Goal: Task Accomplishment & Management: Manage account settings

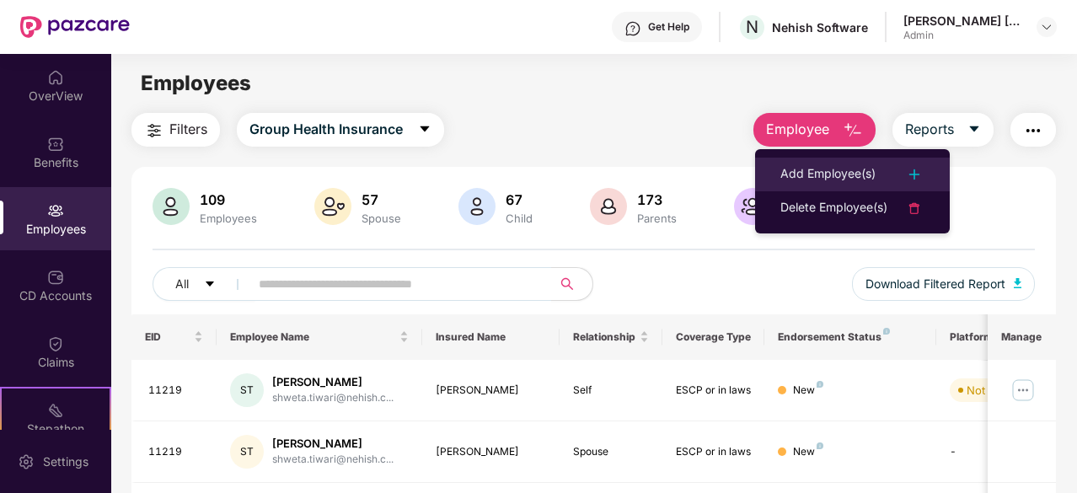
click at [835, 168] on div "Add Employee(s)" at bounding box center [827, 174] width 95 height 20
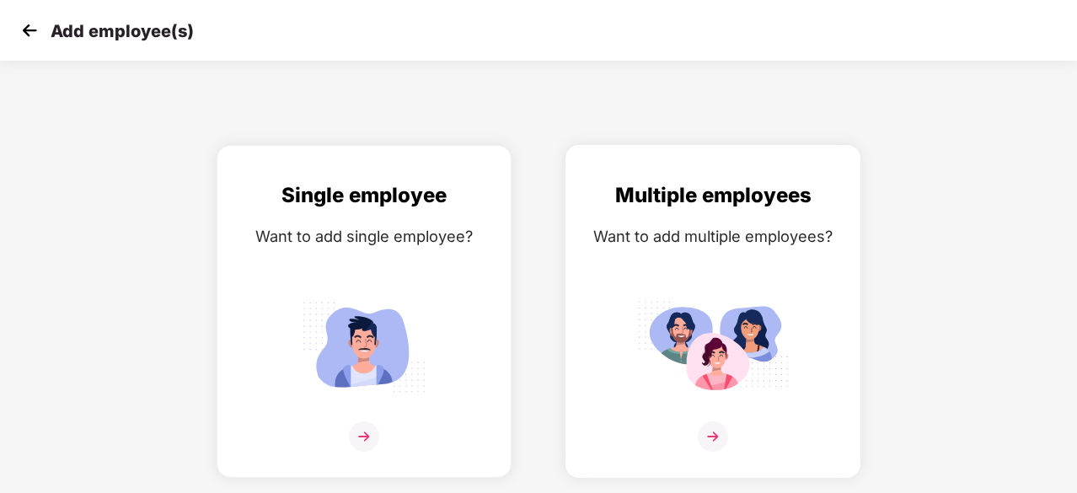
click at [702, 454] on div at bounding box center [712, 446] width 259 height 51
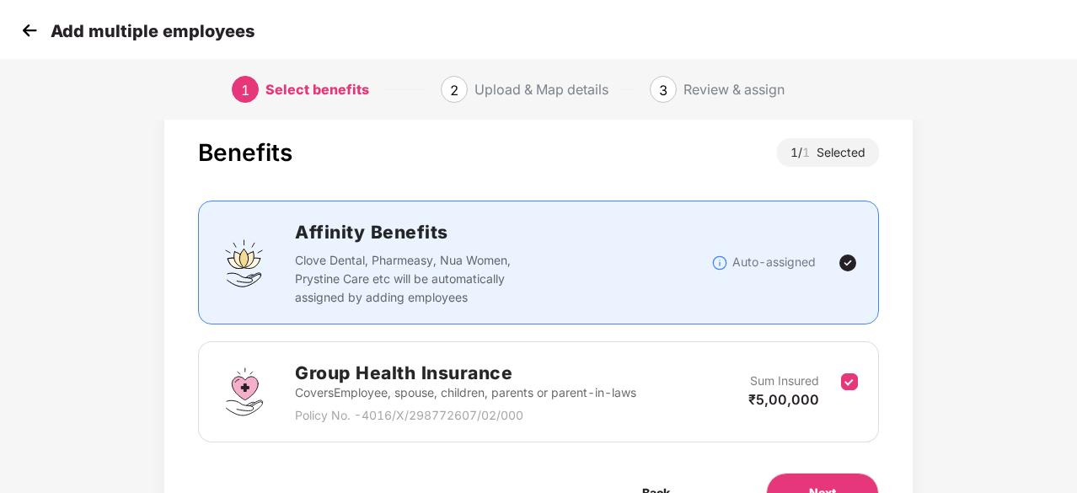
scroll to position [128, 0]
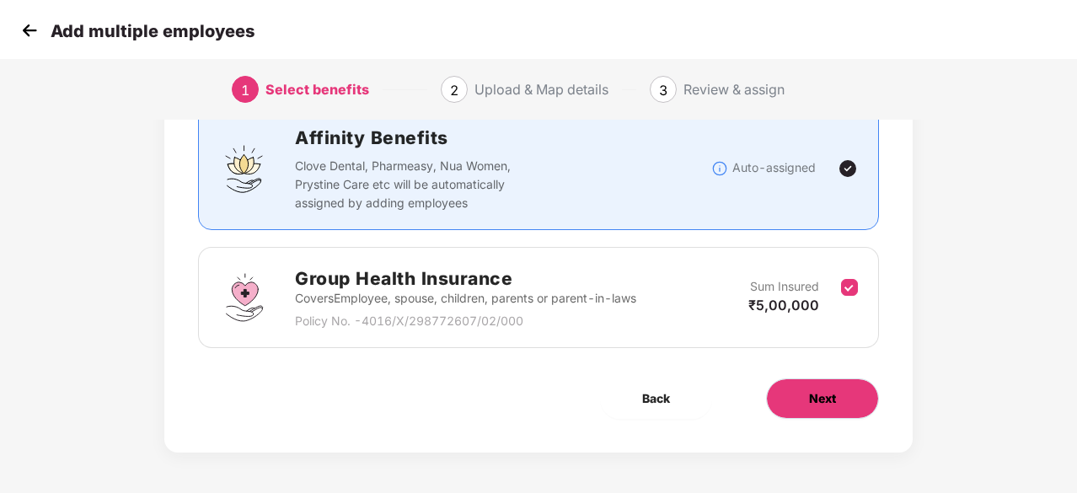
click at [794, 398] on button "Next" at bounding box center [822, 398] width 113 height 40
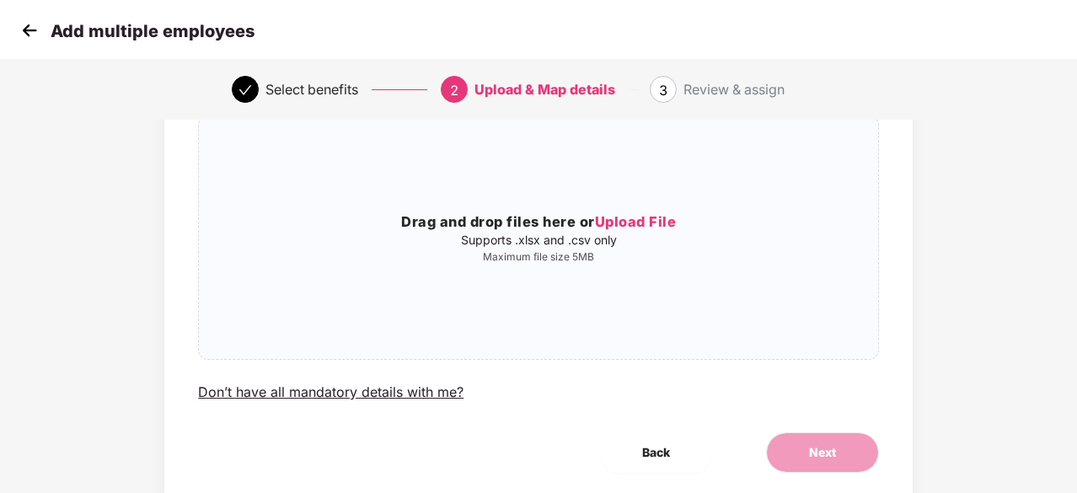
scroll to position [0, 0]
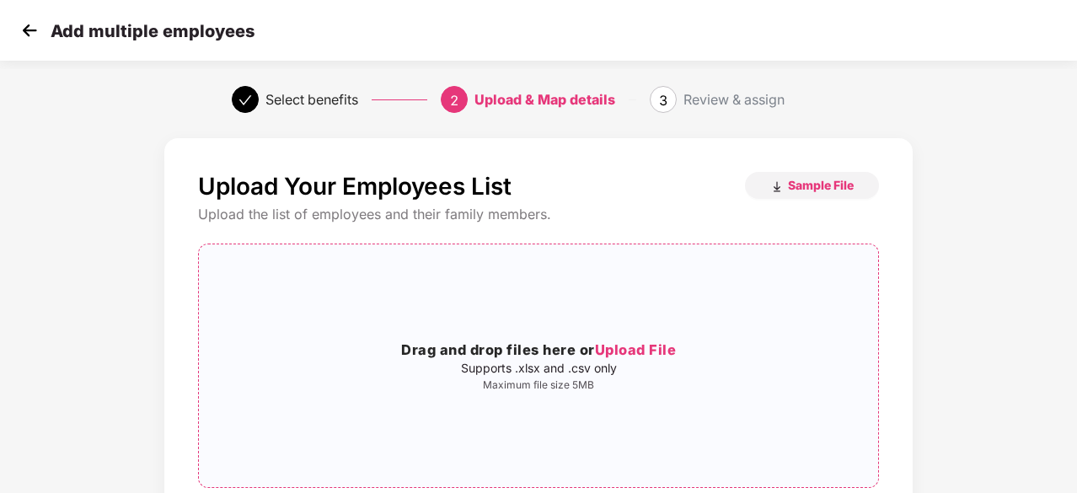
click at [627, 344] on span "Upload File" at bounding box center [636, 349] width 82 height 17
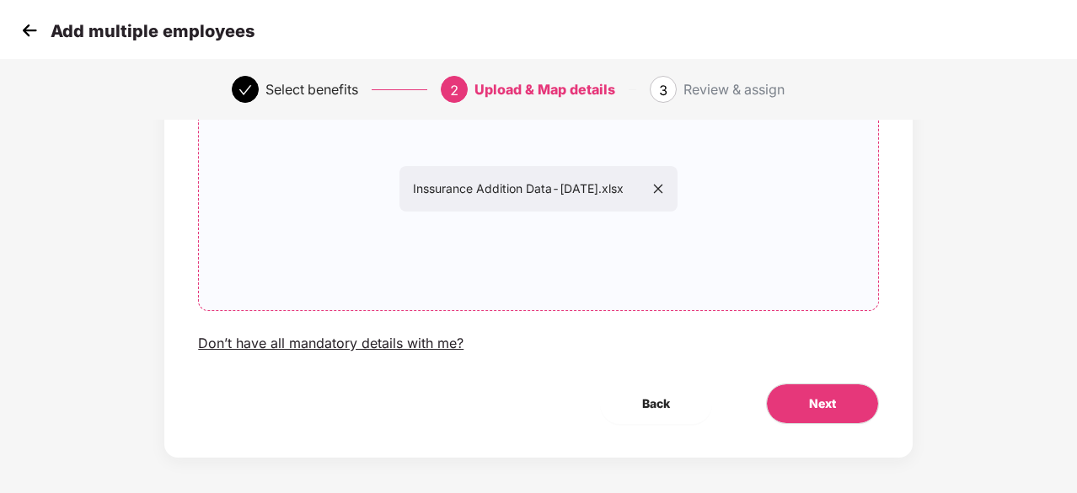
scroll to position [184, 0]
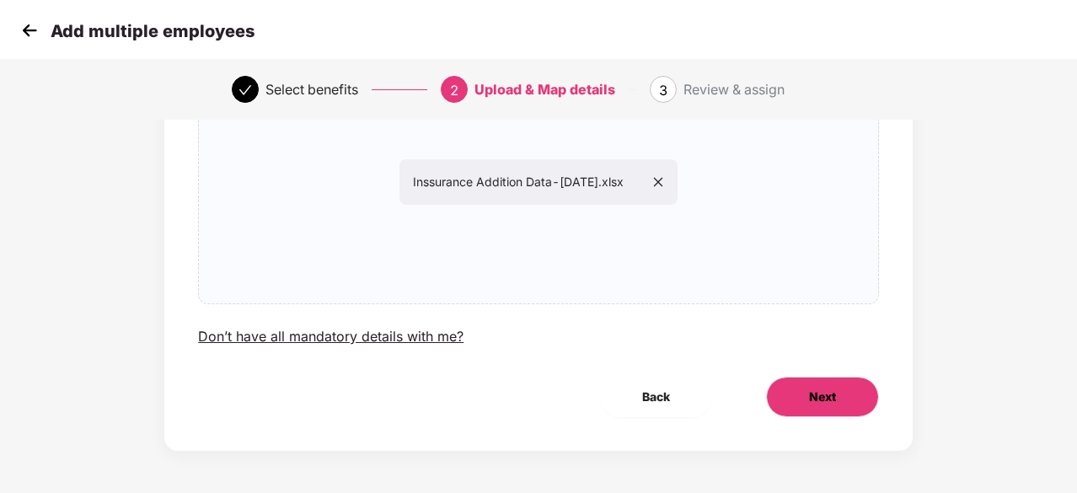
click at [818, 398] on span "Next" at bounding box center [822, 397] width 27 height 19
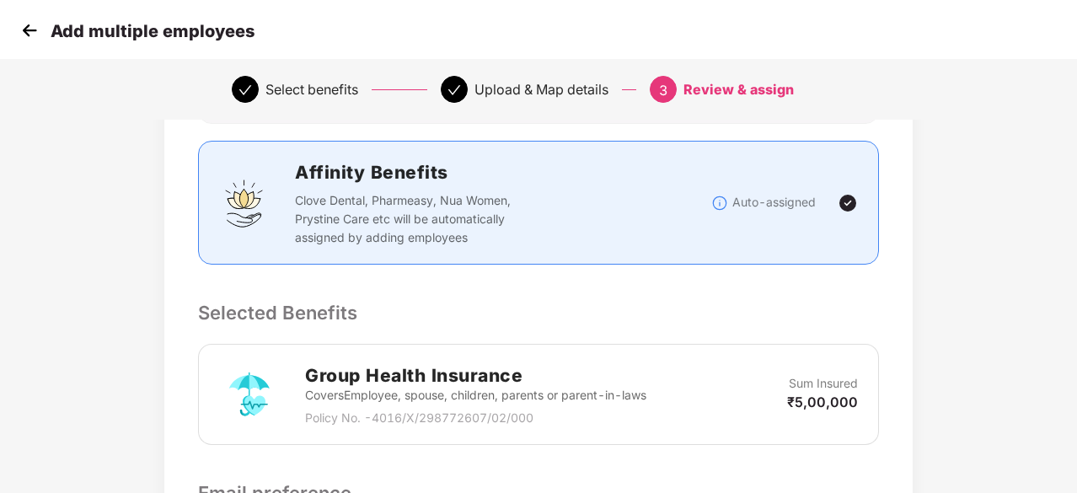
scroll to position [438, 0]
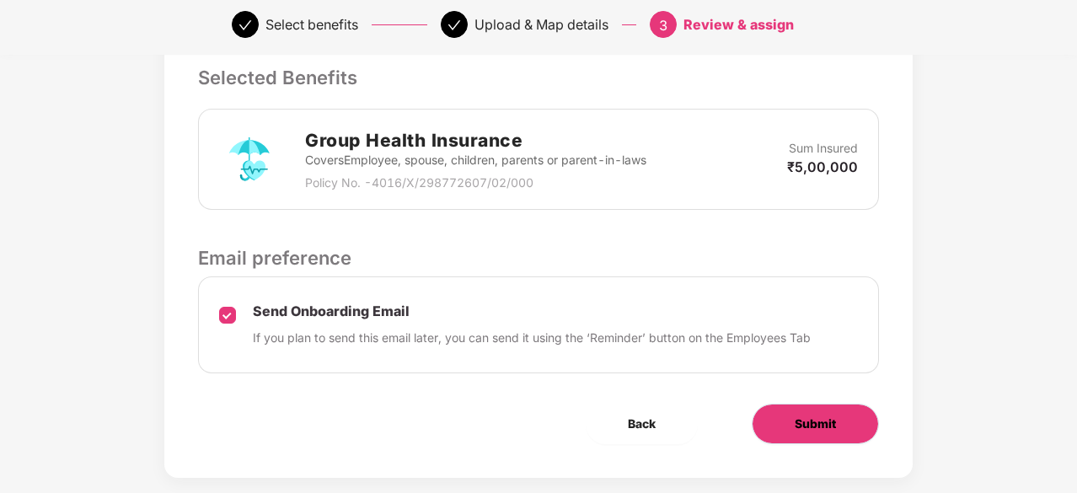
click at [788, 425] on button "Submit" at bounding box center [814, 424] width 127 height 40
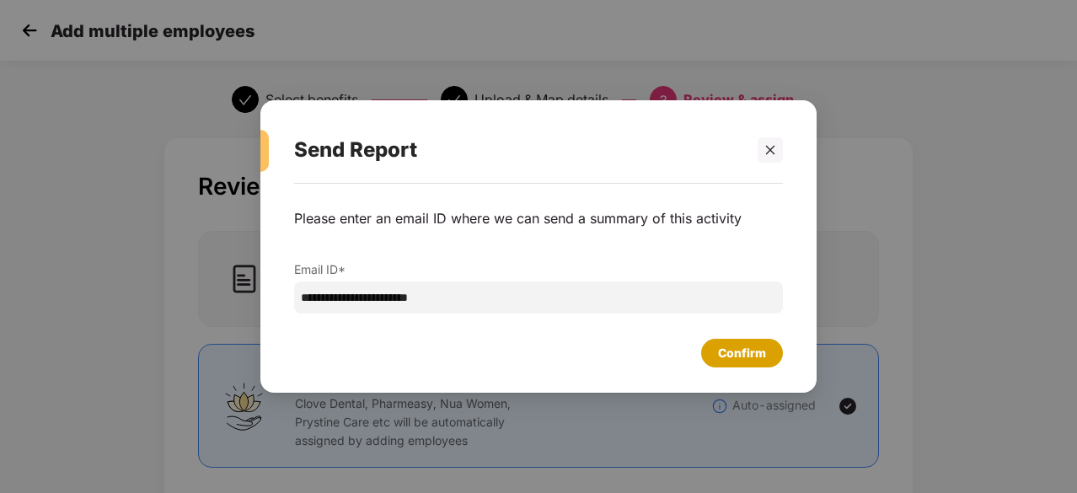
click at [730, 354] on div "Confirm" at bounding box center [742, 353] width 48 height 19
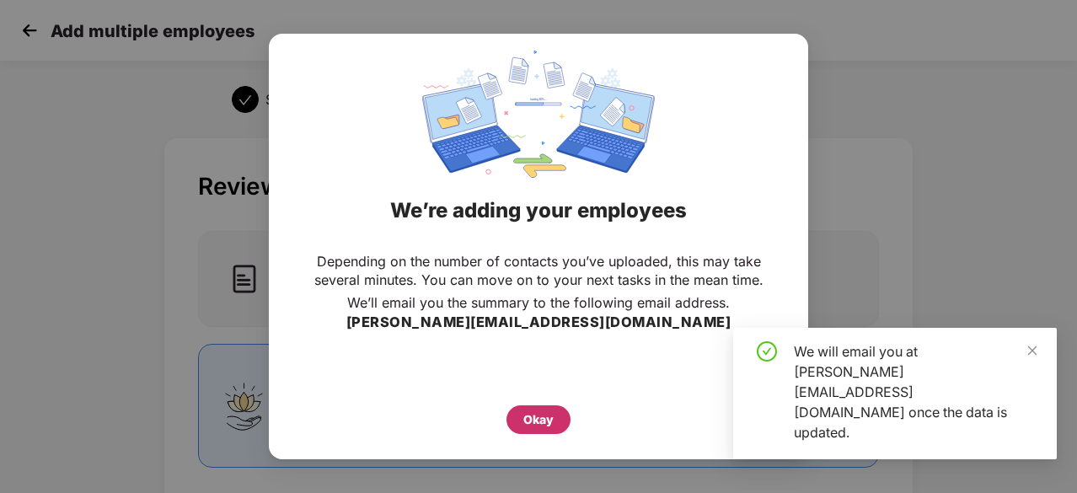
click at [543, 416] on div "Okay" at bounding box center [538, 419] width 30 height 19
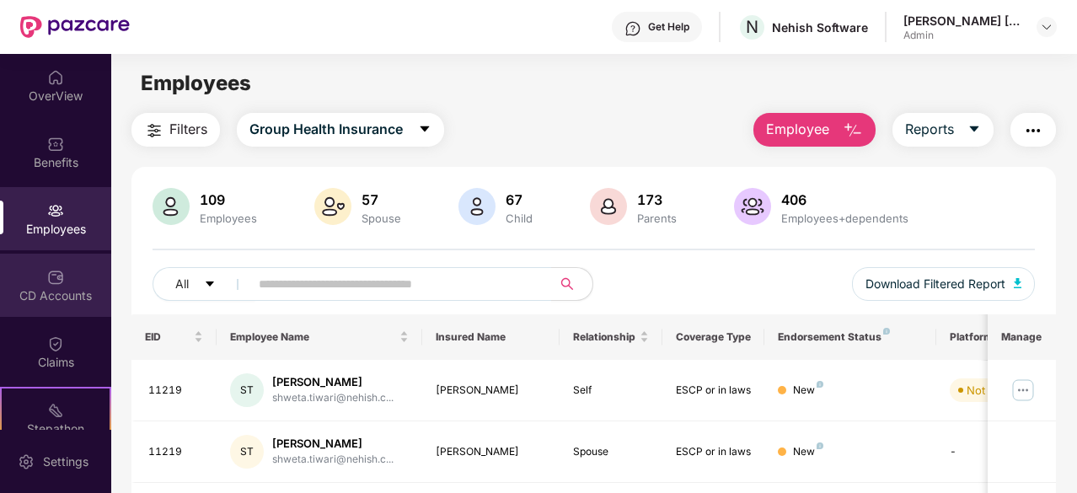
click at [51, 291] on div "CD Accounts" at bounding box center [55, 295] width 111 height 17
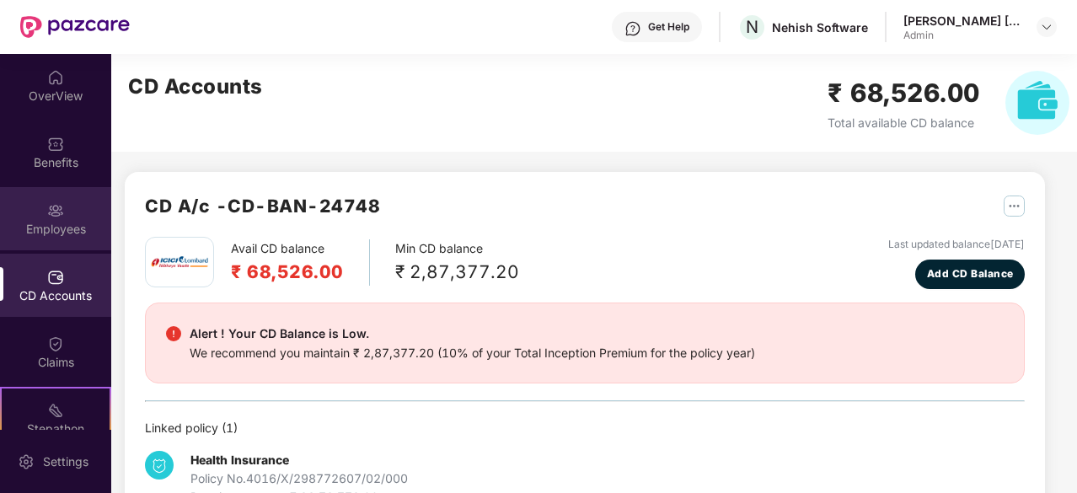
click at [51, 222] on div "Employees" at bounding box center [55, 229] width 111 height 17
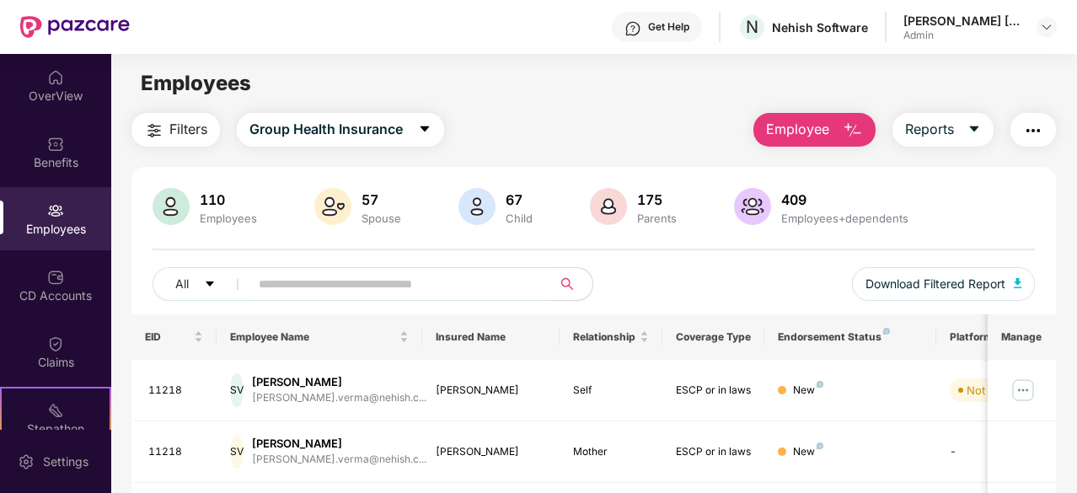
click at [843, 132] on img "button" at bounding box center [852, 130] width 20 height 20
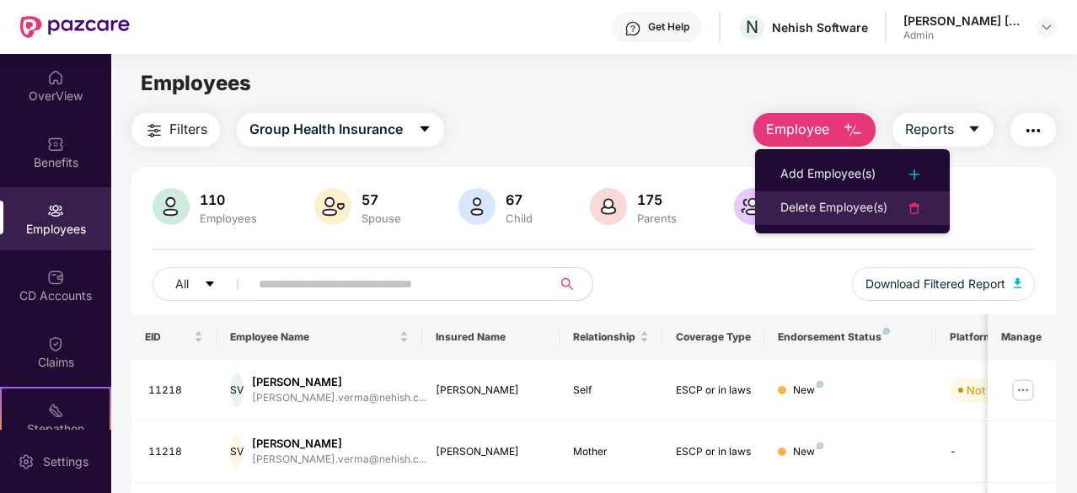
click at [832, 218] on div "Delete Employee(s)" at bounding box center [833, 208] width 107 height 20
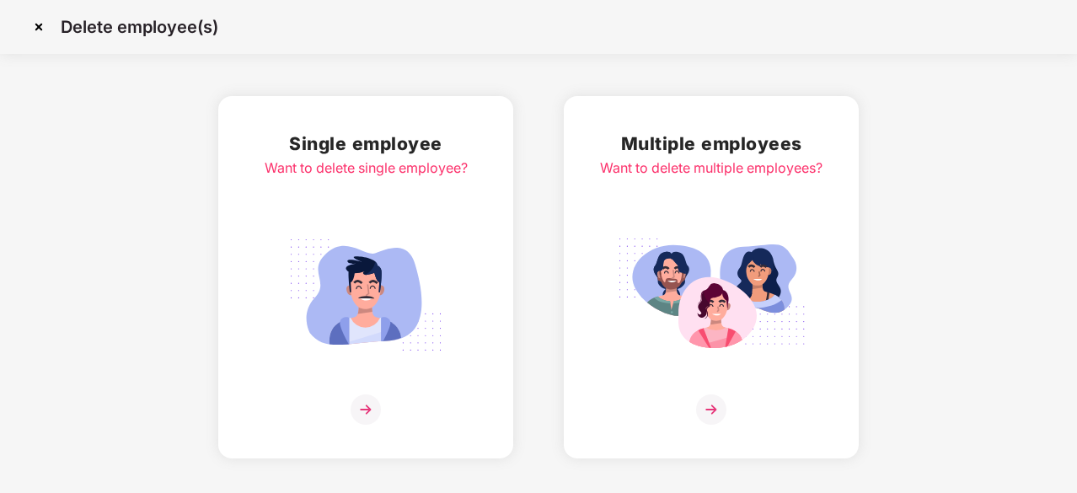
click at [723, 401] on img at bounding box center [711, 409] width 30 height 30
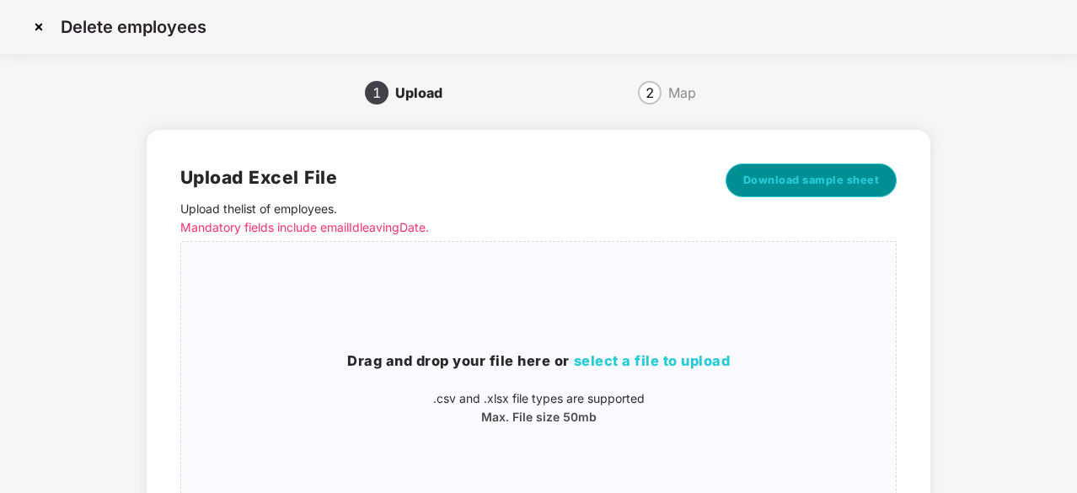
click at [812, 179] on span "Download sample sheet" at bounding box center [811, 180] width 136 height 17
click at [665, 360] on span "select a file to upload" at bounding box center [652, 360] width 157 height 17
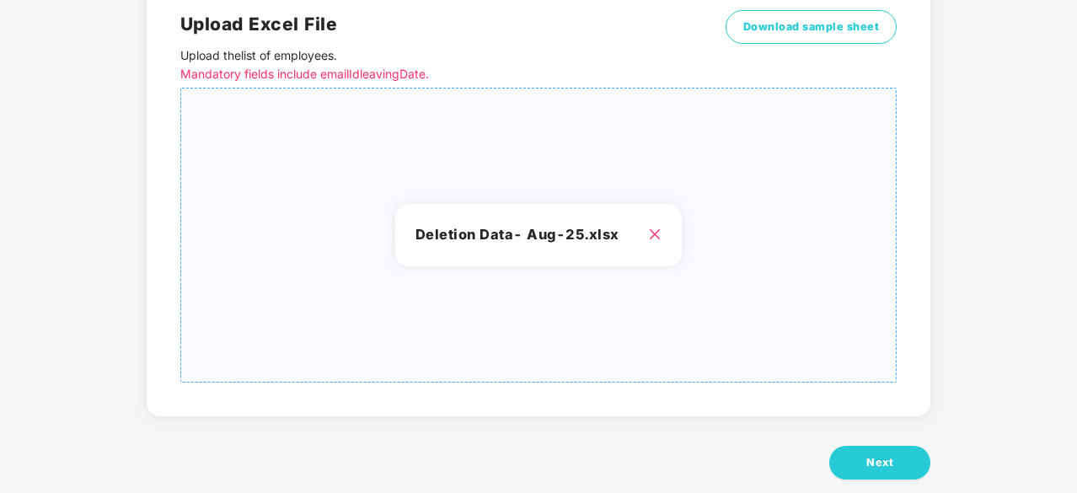
scroll to position [182, 0]
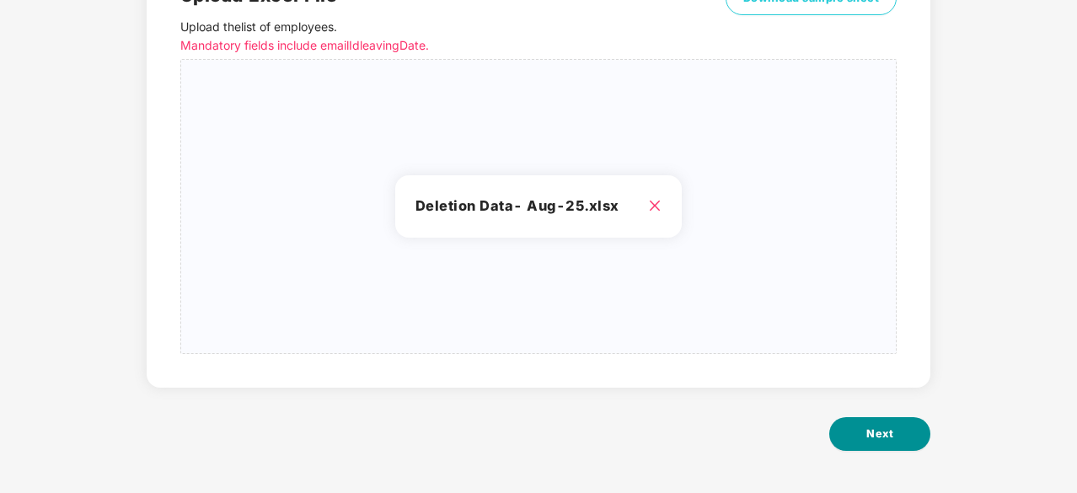
click at [864, 436] on button "Next" at bounding box center [879, 434] width 101 height 34
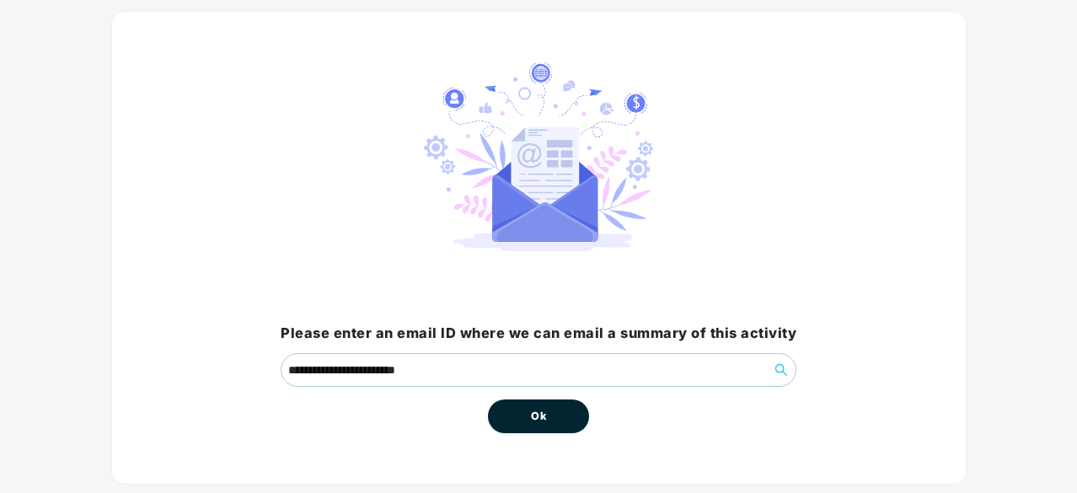
scroll to position [128, 0]
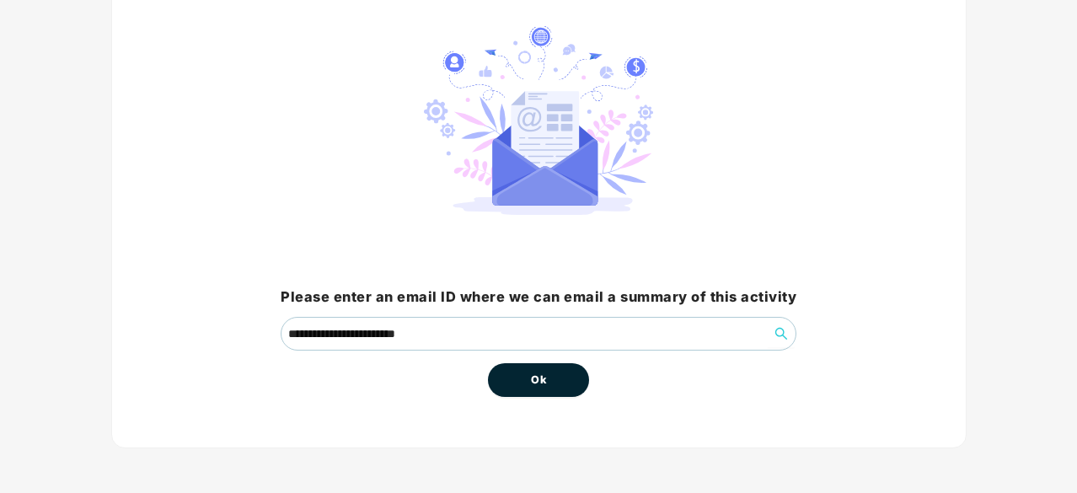
click at [559, 379] on button "Ok" at bounding box center [538, 380] width 101 height 34
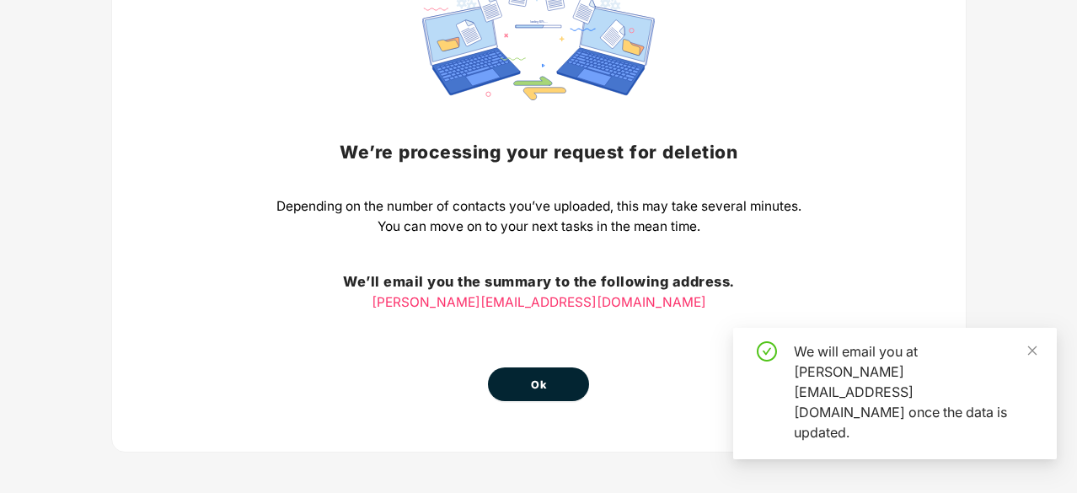
scroll to position [186, 0]
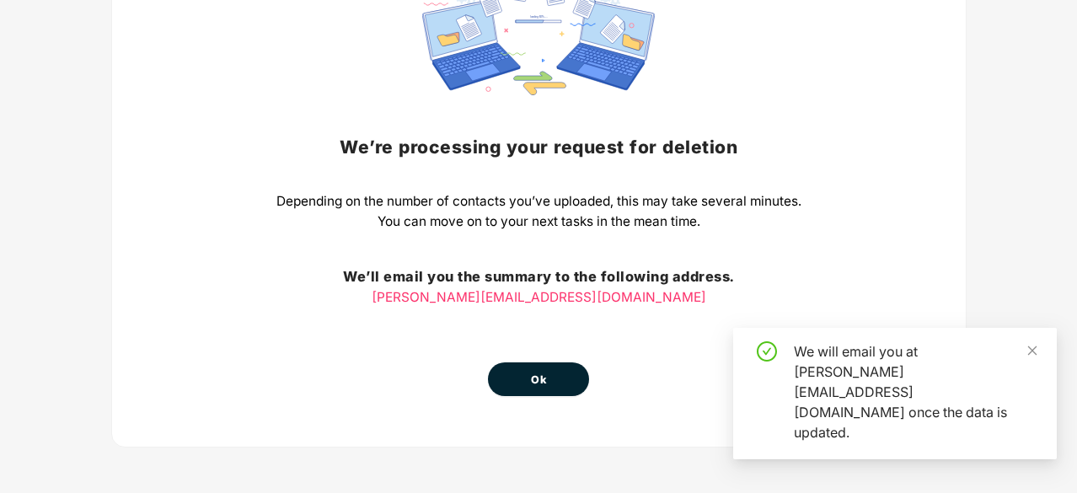
click at [559, 379] on button "Ok" at bounding box center [538, 379] width 101 height 34
